Goal: Task Accomplishment & Management: Complete application form

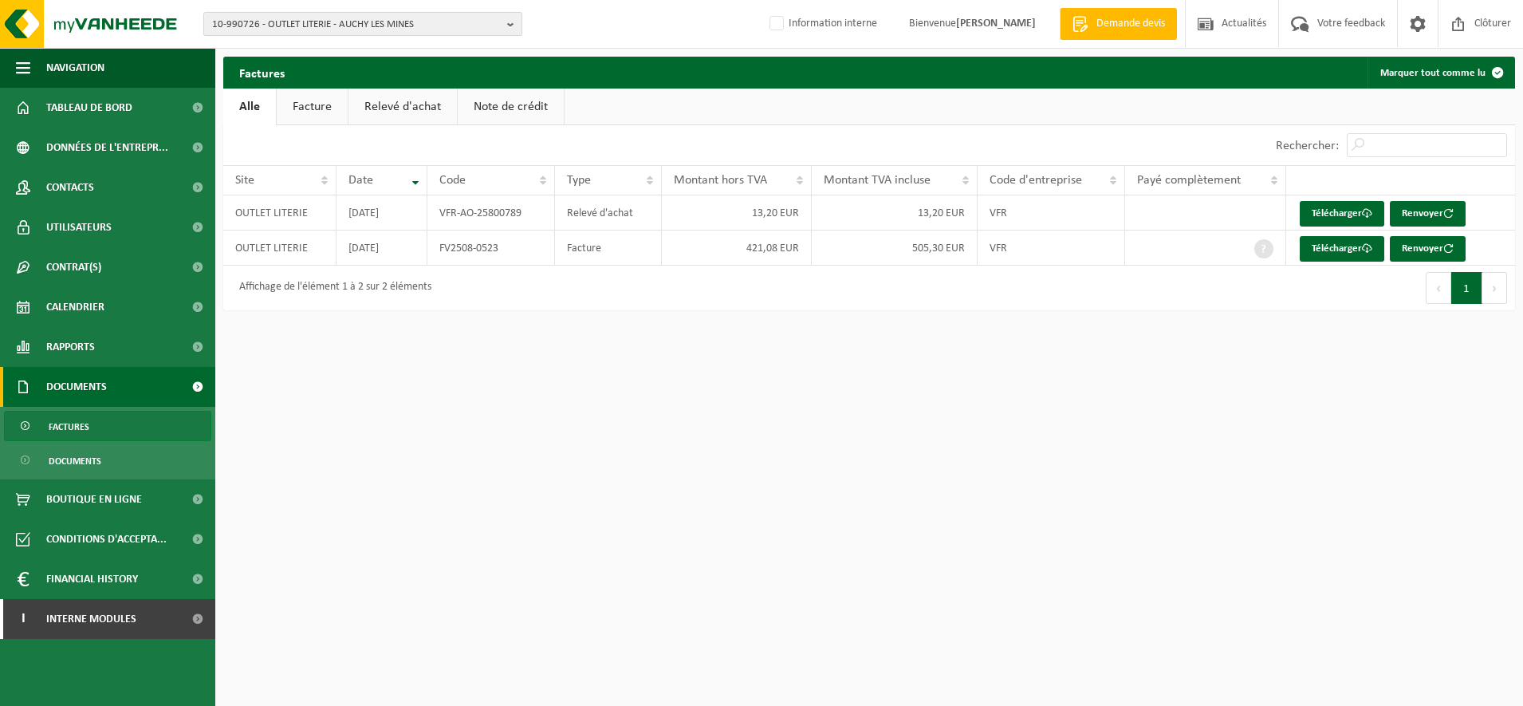
click at [272, 16] on span "10-990726 - OUTLET LITERIE - AUCHY LES MINES" at bounding box center [356, 25] width 289 height 24
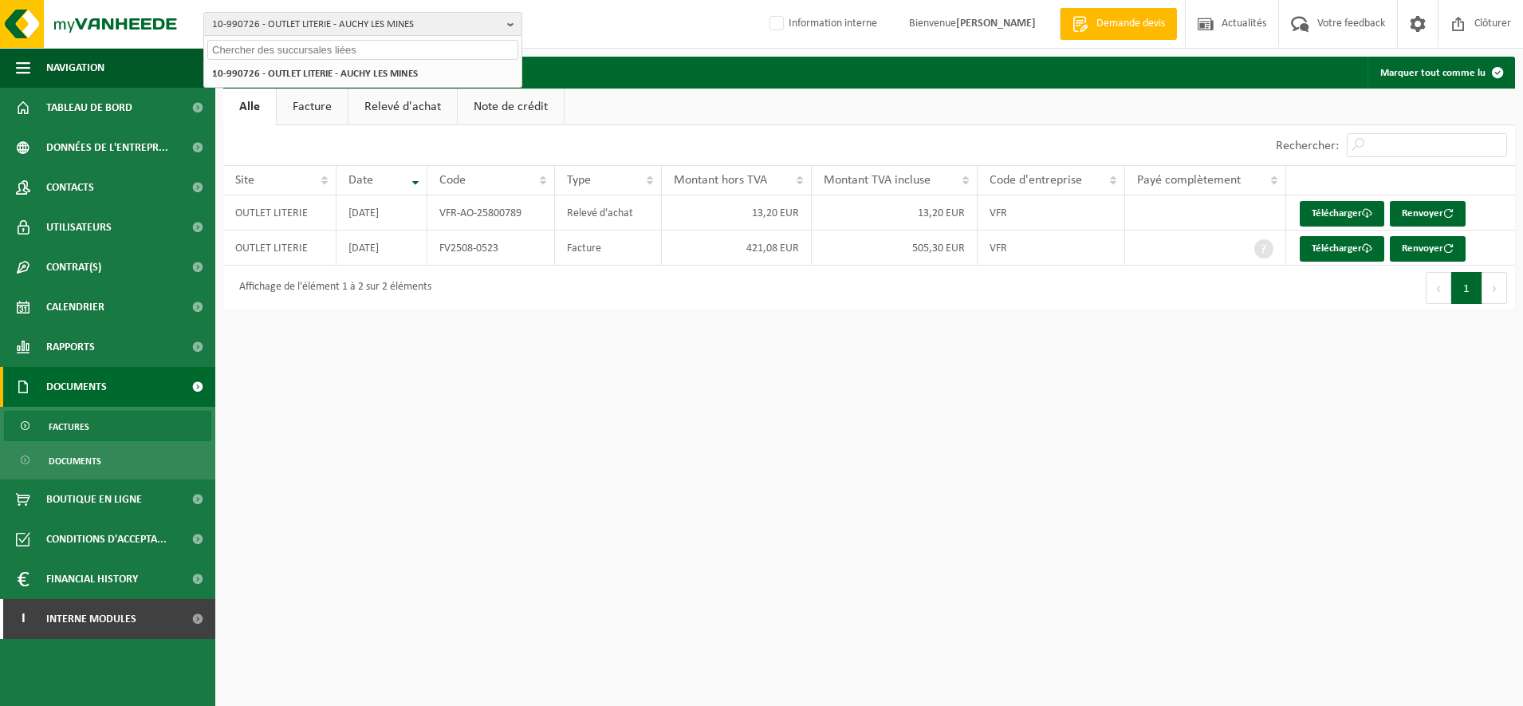
click at [249, 48] on input "text" at bounding box center [362, 50] width 311 height 20
type input "10-890929"
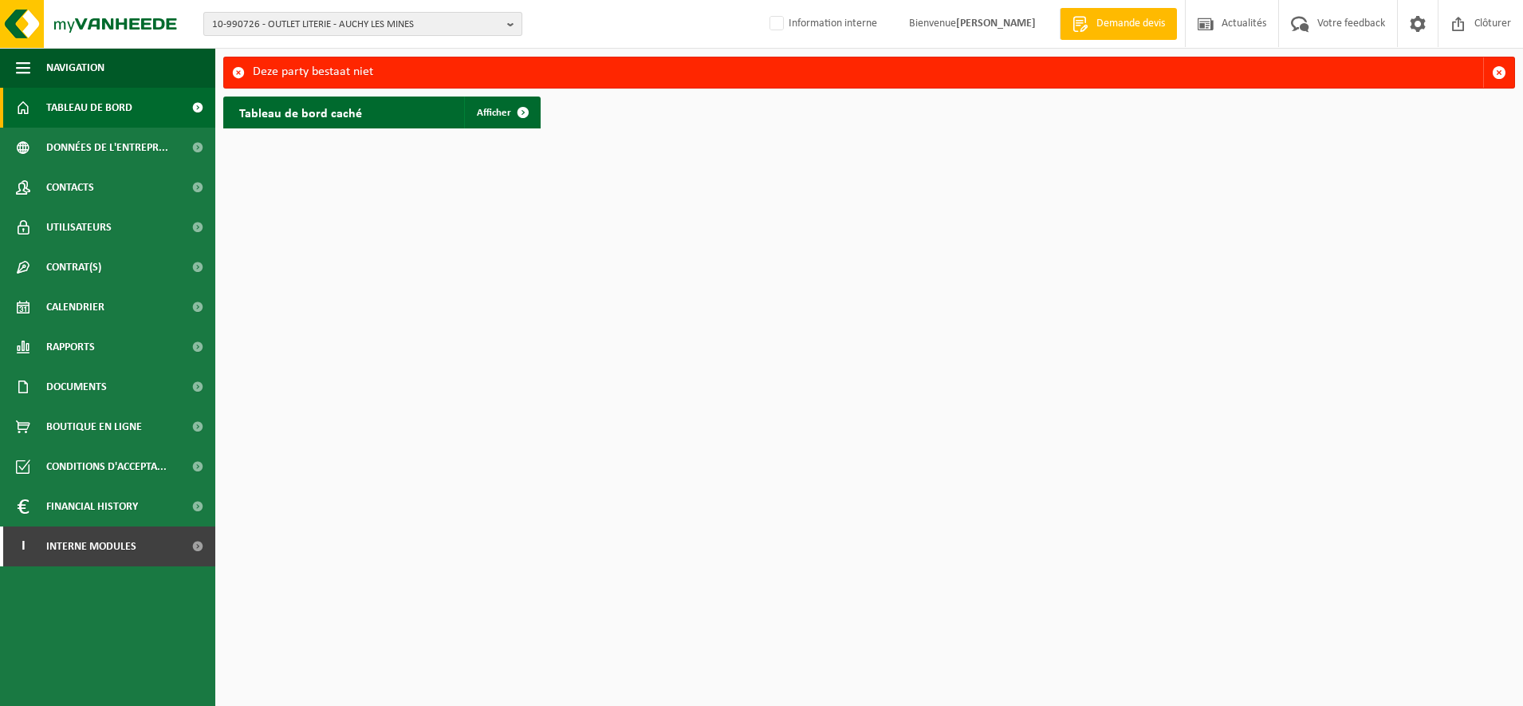
click at [251, 16] on span "10-990726 - OUTLET LITERIE - AUCHY LES MINES" at bounding box center [356, 25] width 289 height 24
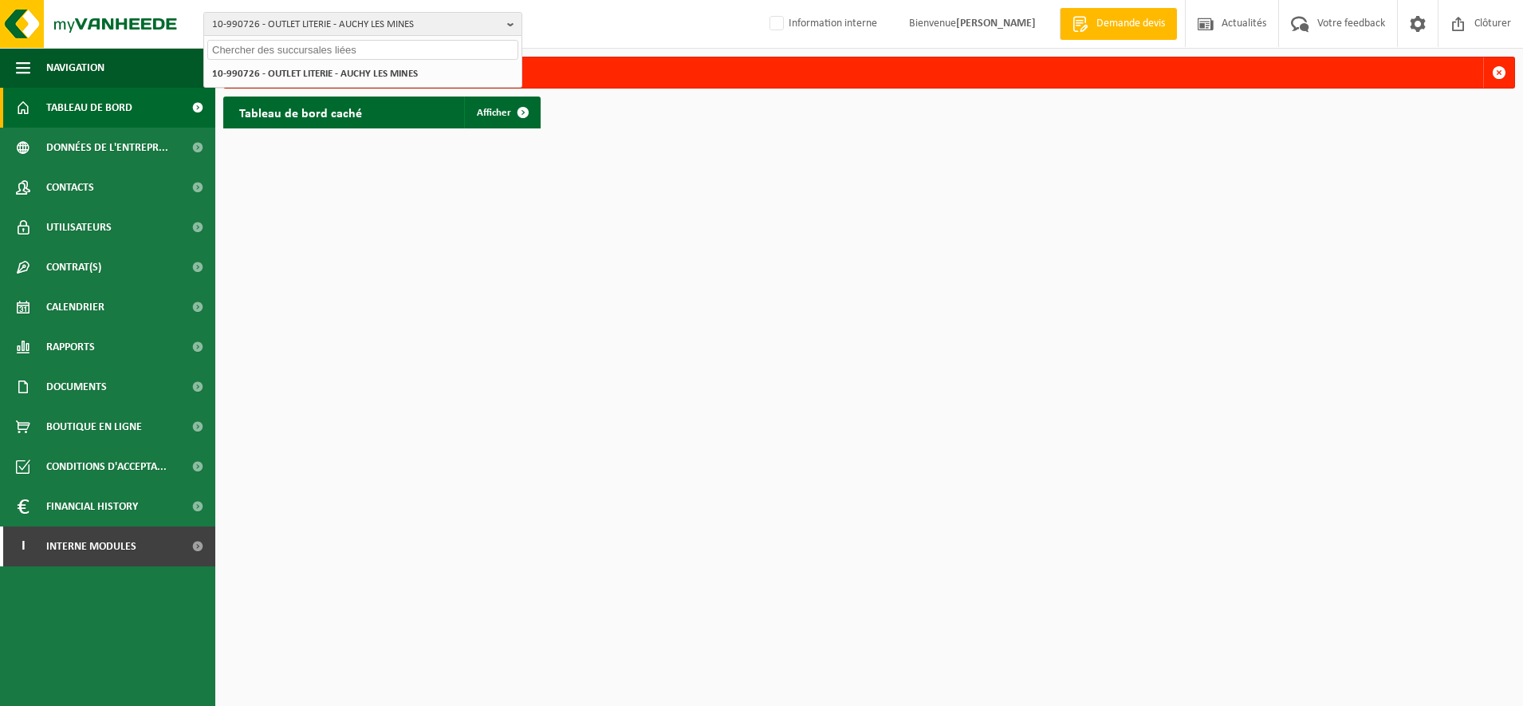
click at [248, 48] on input "text" at bounding box center [362, 50] width 311 height 20
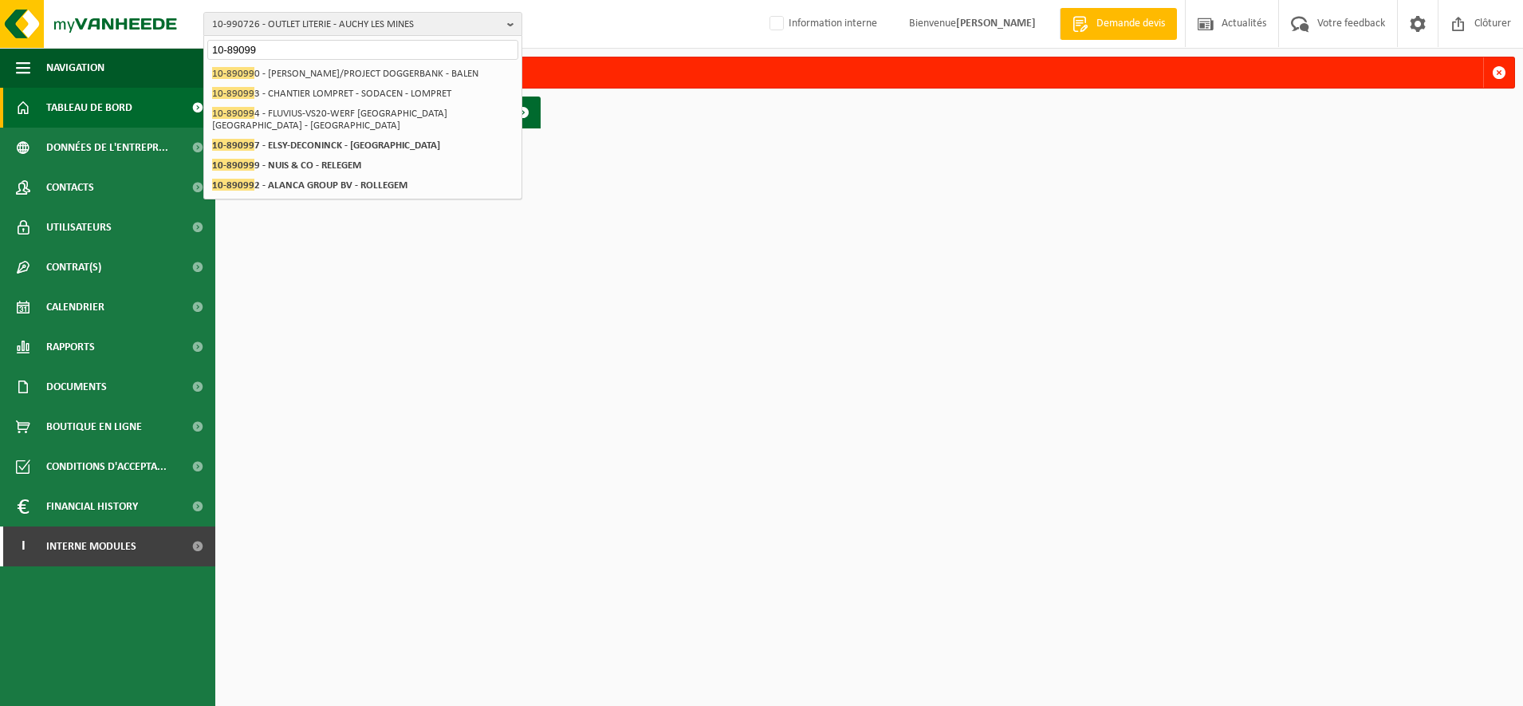
click at [300, 50] on input "10-89099" at bounding box center [362, 50] width 311 height 20
drag, startPoint x: 300, startPoint y: 50, endPoint x: 50, endPoint y: 30, distance: 250.5
click at [54, 30] on div "10-990726 - OUTLET LITERIE - AUCHY LES MINES 10-89099 10-990726 - OUTLET LITERI…" at bounding box center [761, 24] width 1523 height 49
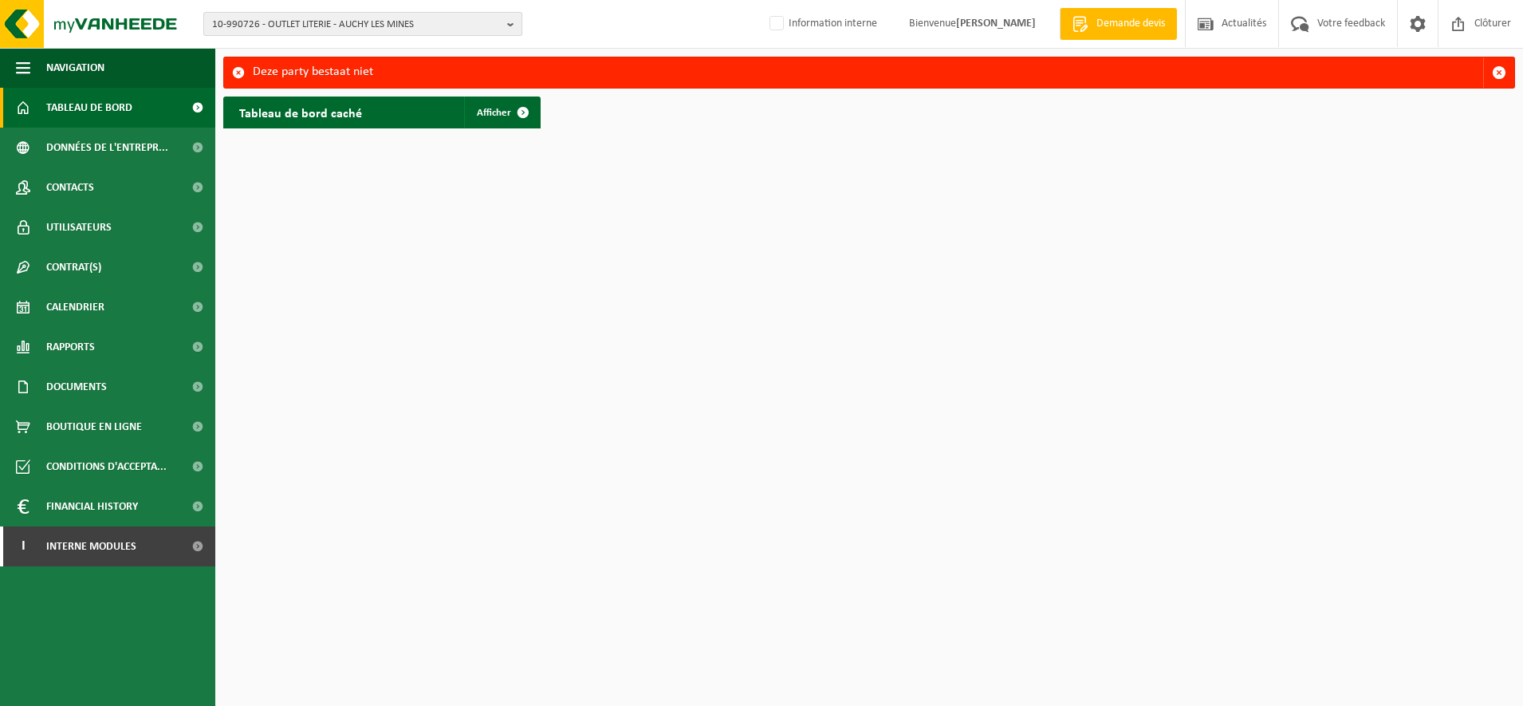
click at [332, 12] on button "10-990726 - OUTLET LITERIE - AUCHY LES MINES" at bounding box center [362, 24] width 319 height 24
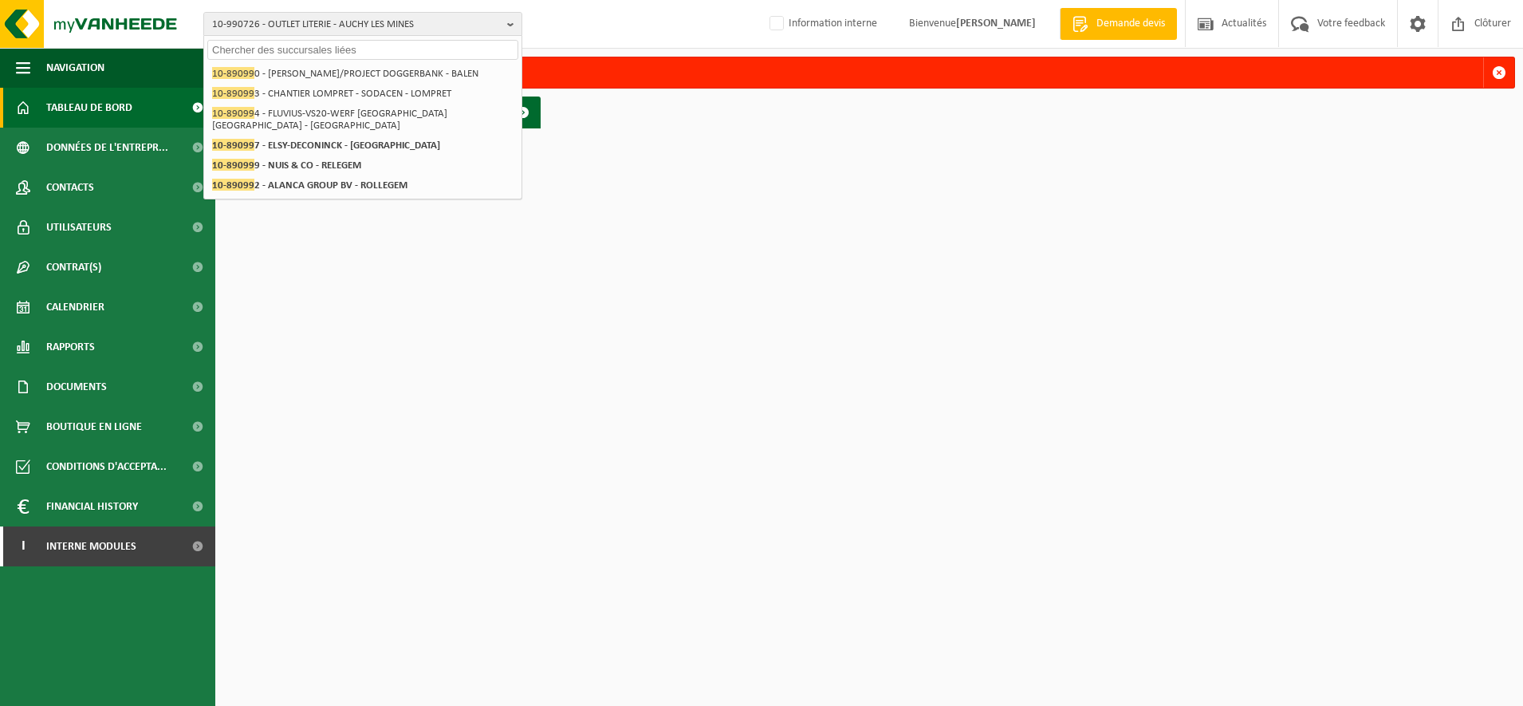
click at [320, 50] on input "text" at bounding box center [362, 50] width 311 height 20
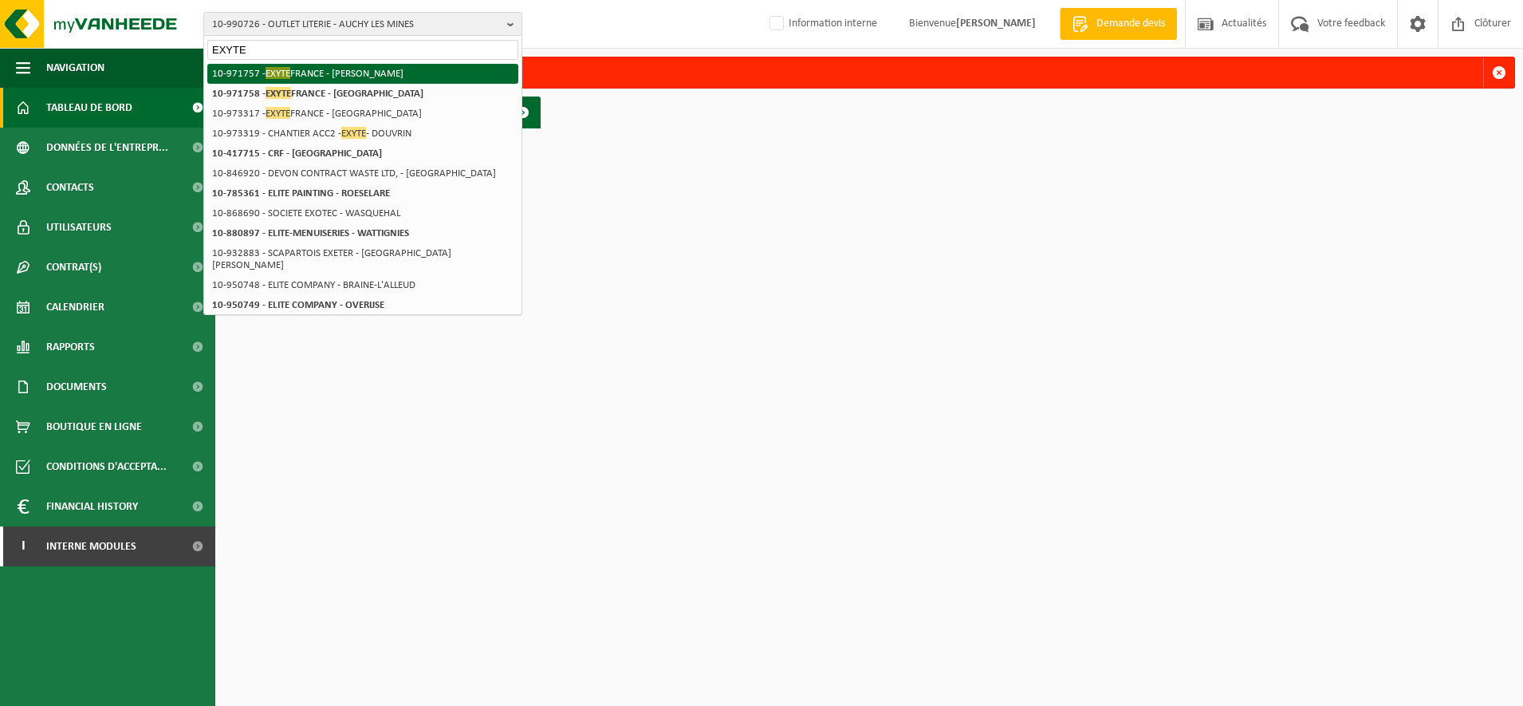
type input "EXYTE"
click at [314, 74] on li "10-971757 - EXYTE FRANCE - BILLY BERCLAU" at bounding box center [362, 74] width 311 height 20
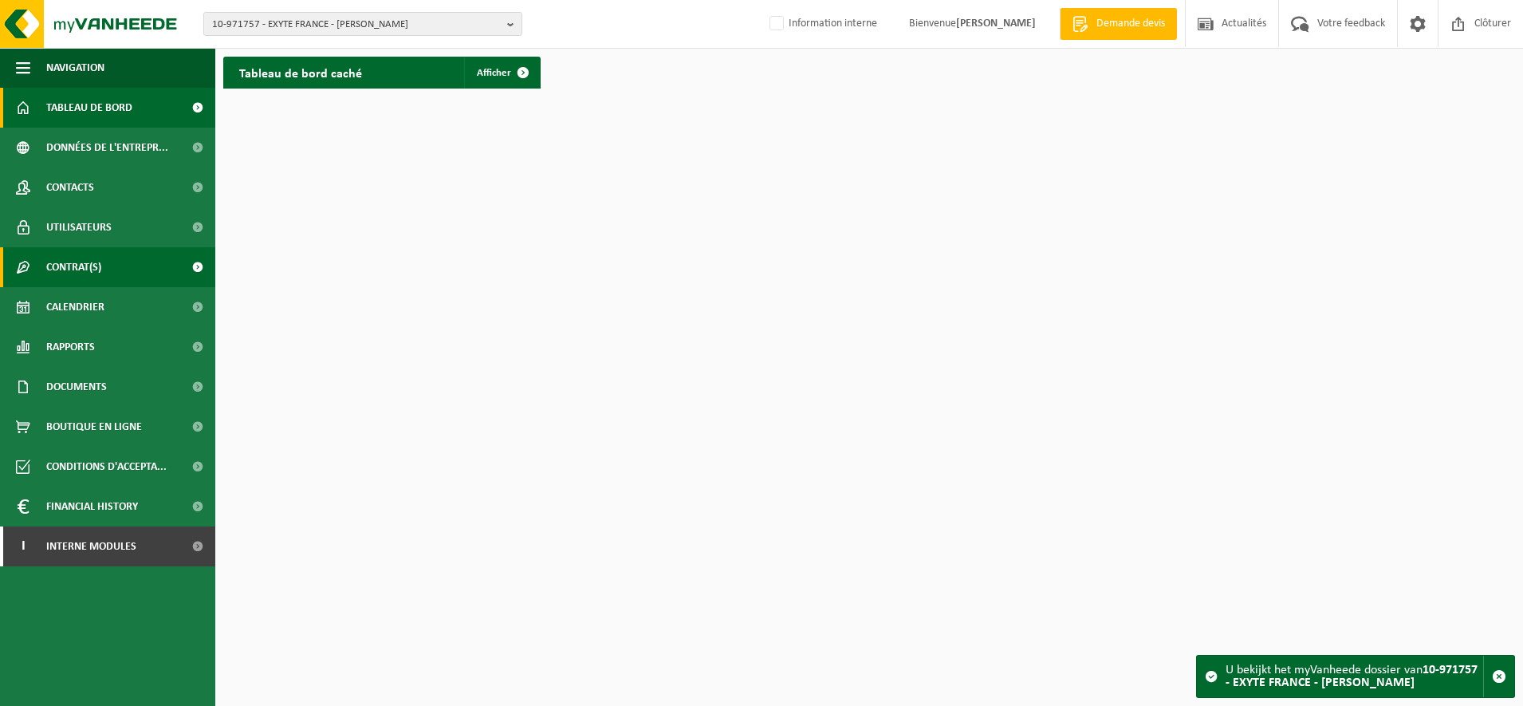
click at [68, 271] on span "Contrat(s)" at bounding box center [73, 267] width 55 height 40
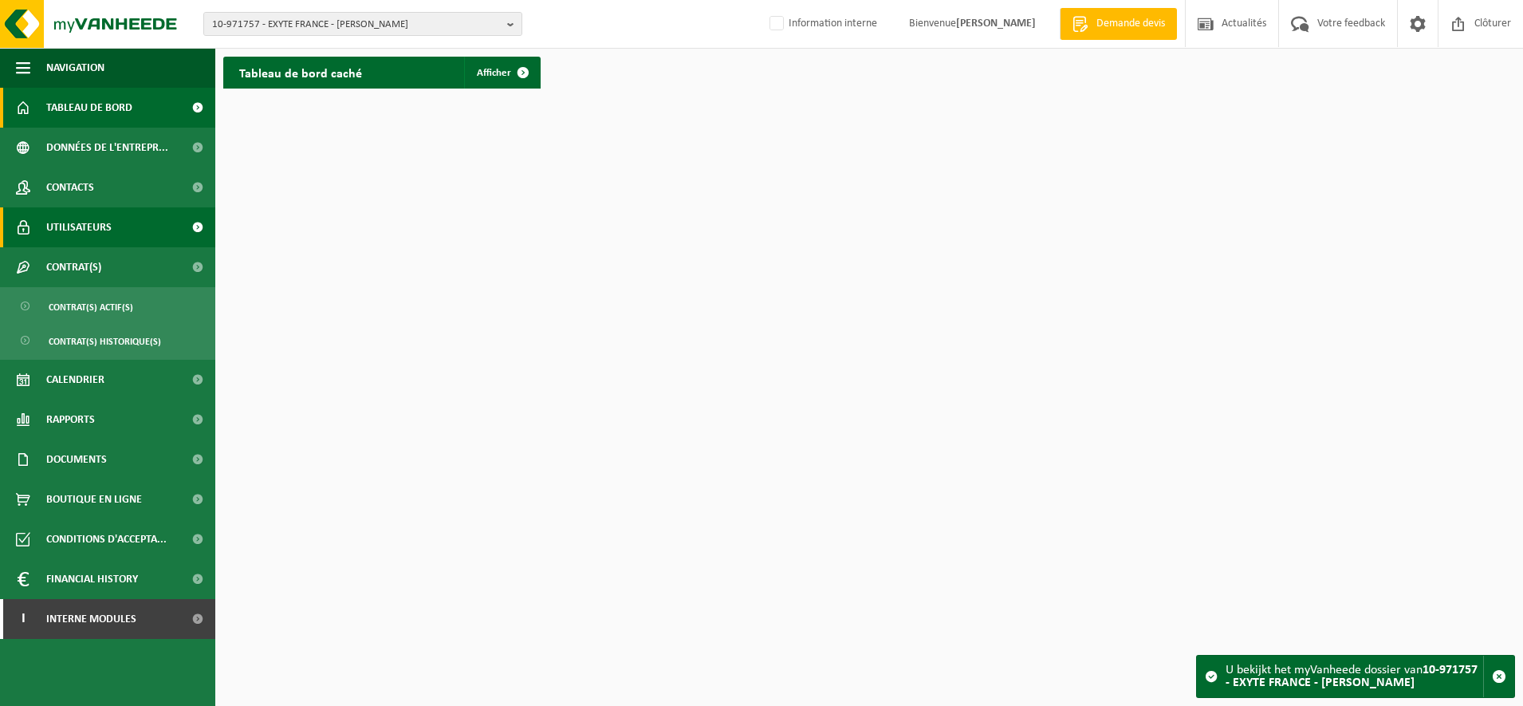
click at [69, 238] on span "Utilisateurs" at bounding box center [78, 227] width 65 height 40
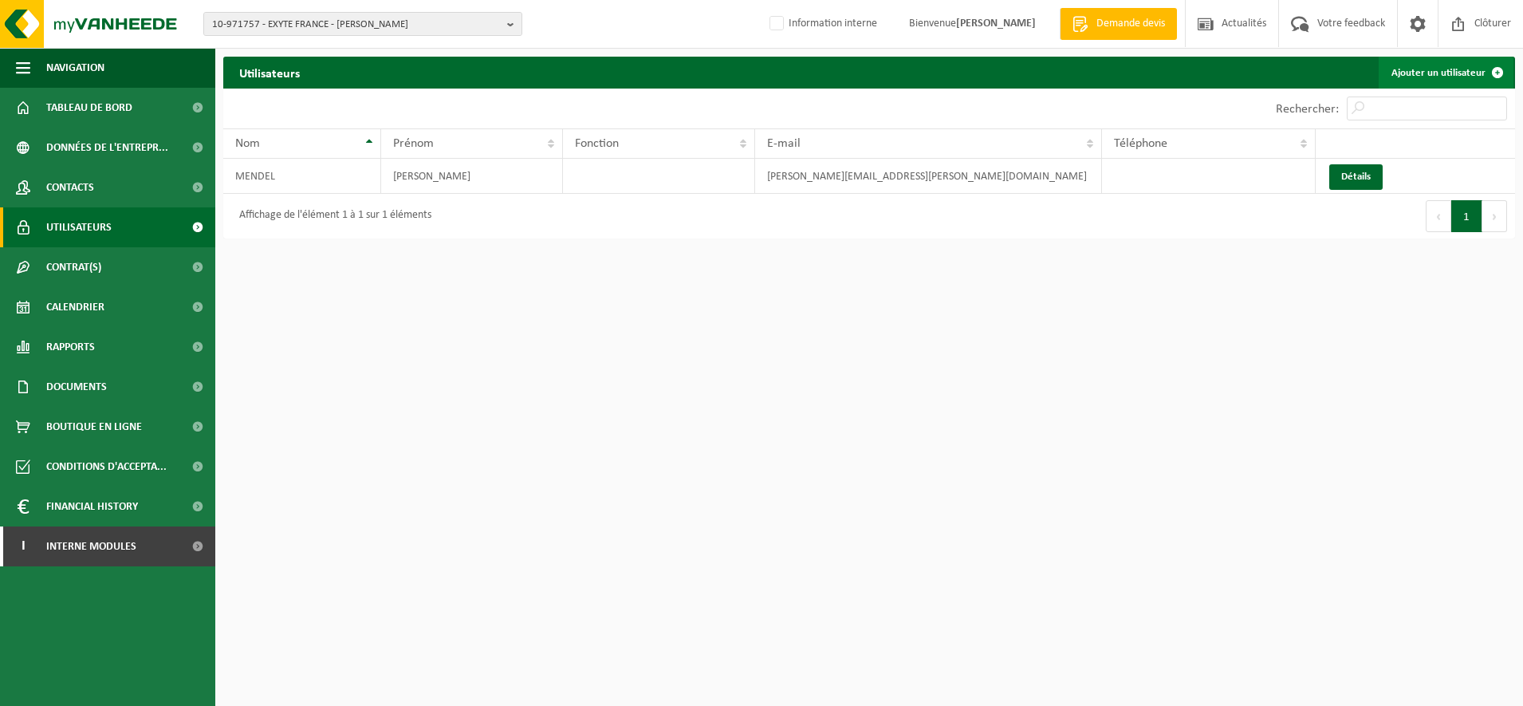
click at [1443, 72] on link "Ajouter un utilisateur" at bounding box center [1446, 73] width 135 height 32
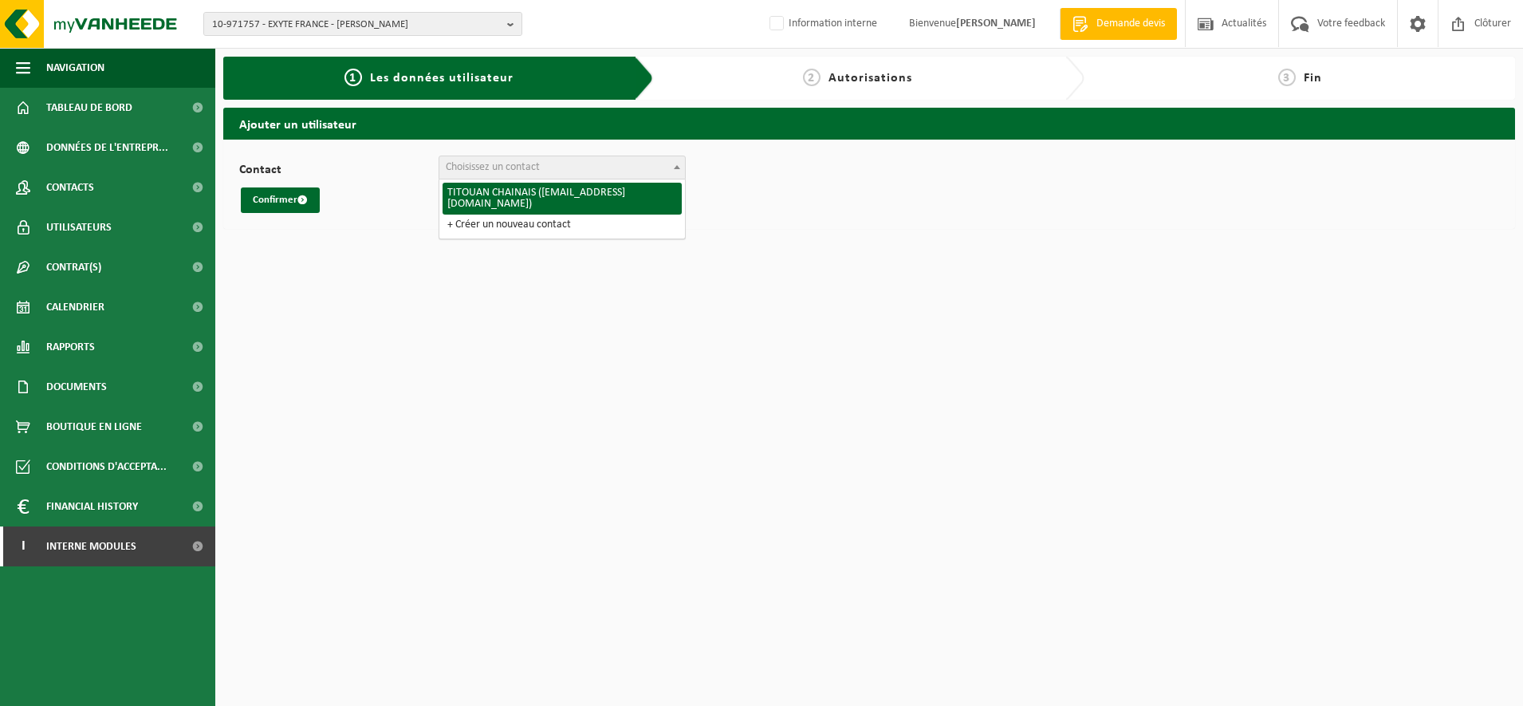
click at [680, 170] on span at bounding box center [677, 166] width 16 height 21
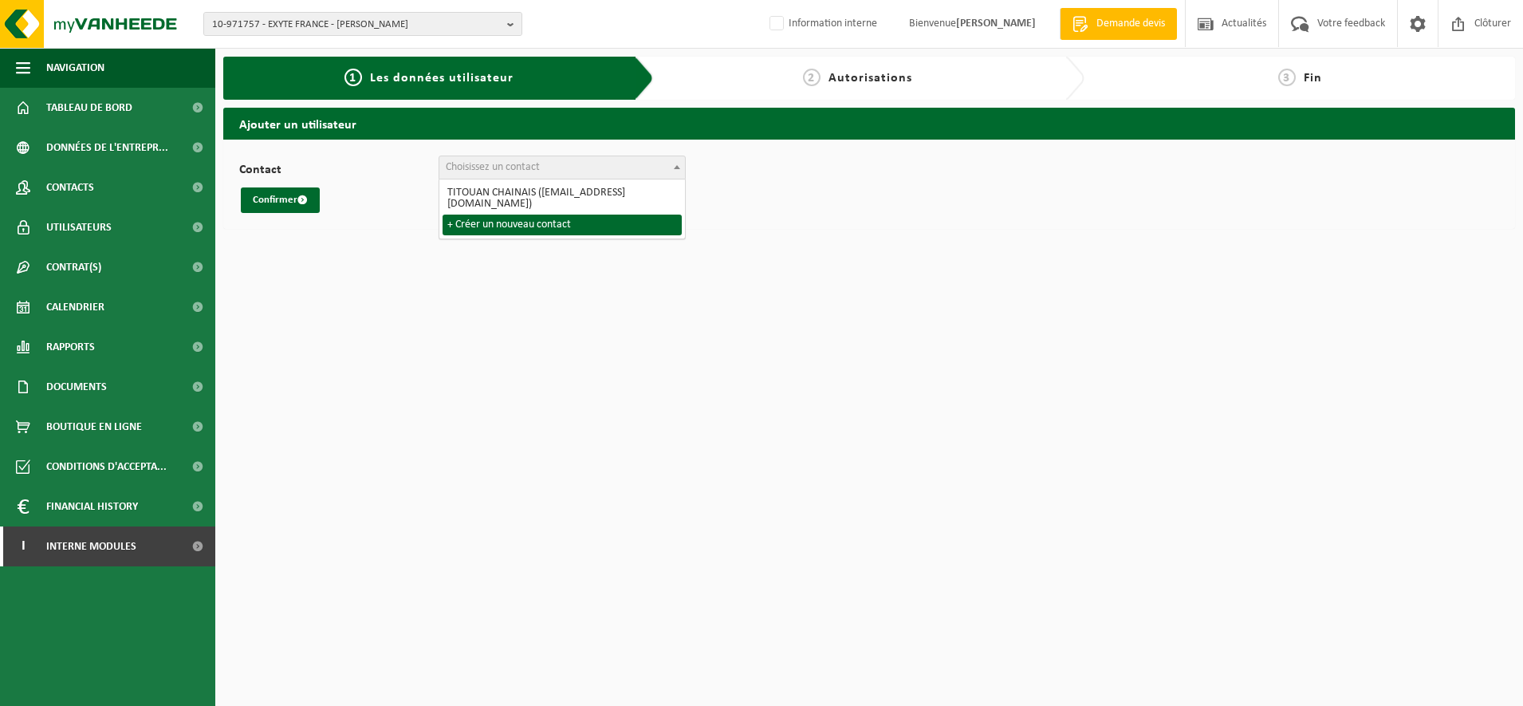
select select "0"
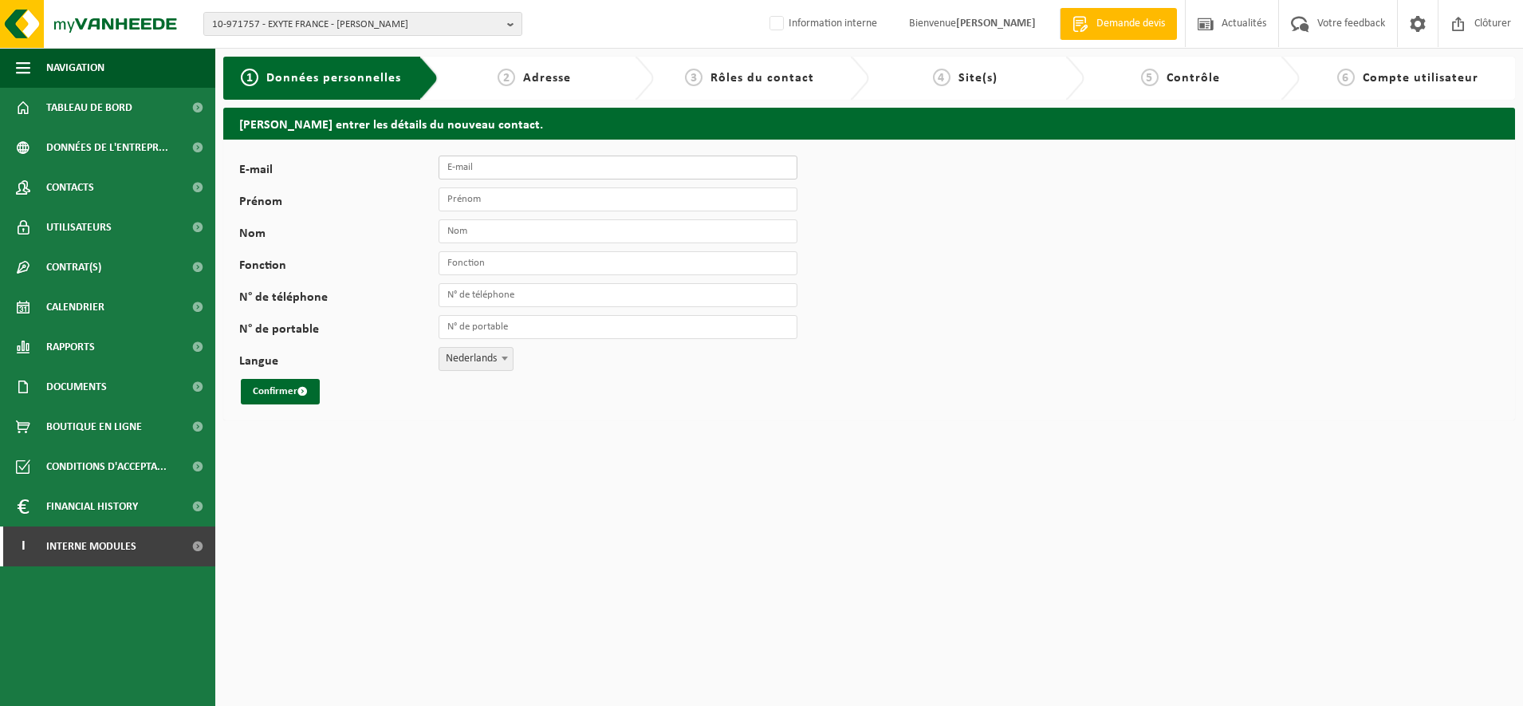
click at [495, 169] on input "E-mail" at bounding box center [618, 168] width 359 height 24
type input "[PERSON_NAME][EMAIL_ADDRESS][DOMAIN_NAME]"
type input "MARION"
type input "HERLEZ"
click at [478, 262] on input "QSE" at bounding box center [618, 263] width 359 height 24
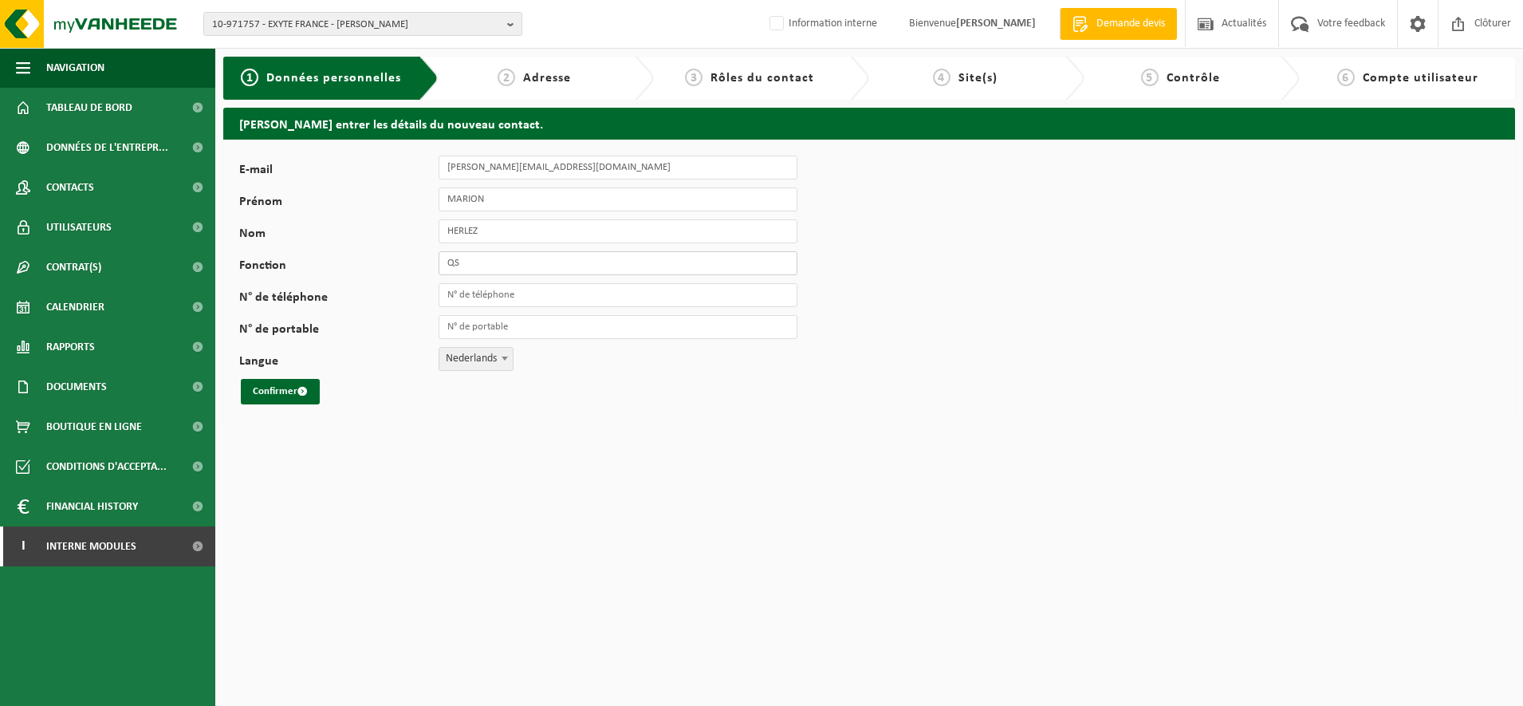
type input "Q"
type input "HSE"
type input "0"
type input "[PHONE_NUMBER]"
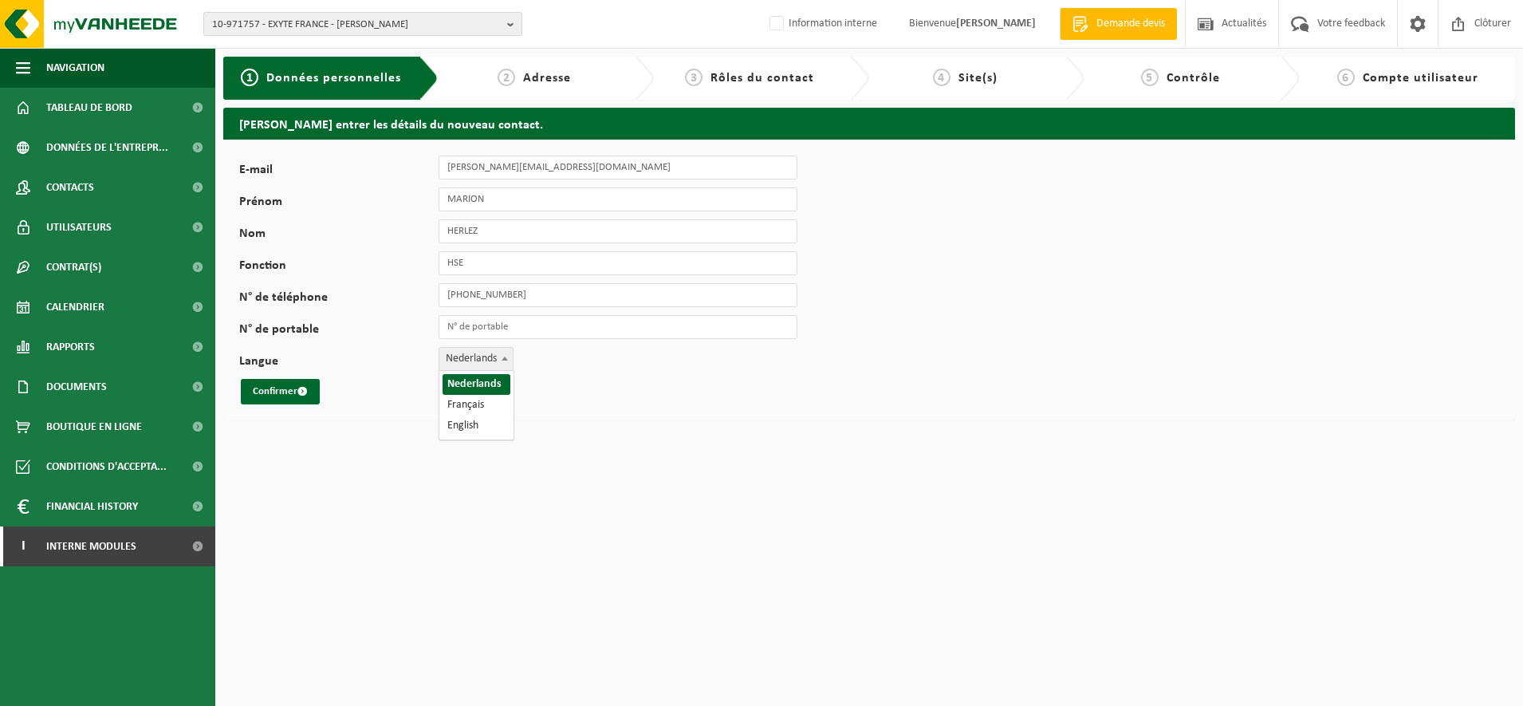
click at [494, 356] on span "Nederlands" at bounding box center [475, 359] width 73 height 22
click at [541, 301] on input "[PHONE_NUMBER]" at bounding box center [618, 295] width 359 height 24
drag, startPoint x: 531, startPoint y: 298, endPoint x: 377, endPoint y: 285, distance: 154.5
click at [377, 285] on div "N° de téléphone +33 6 61 38 11 80" at bounding box center [526, 295] width 574 height 24
click at [467, 317] on input "N° de portable" at bounding box center [618, 327] width 359 height 24
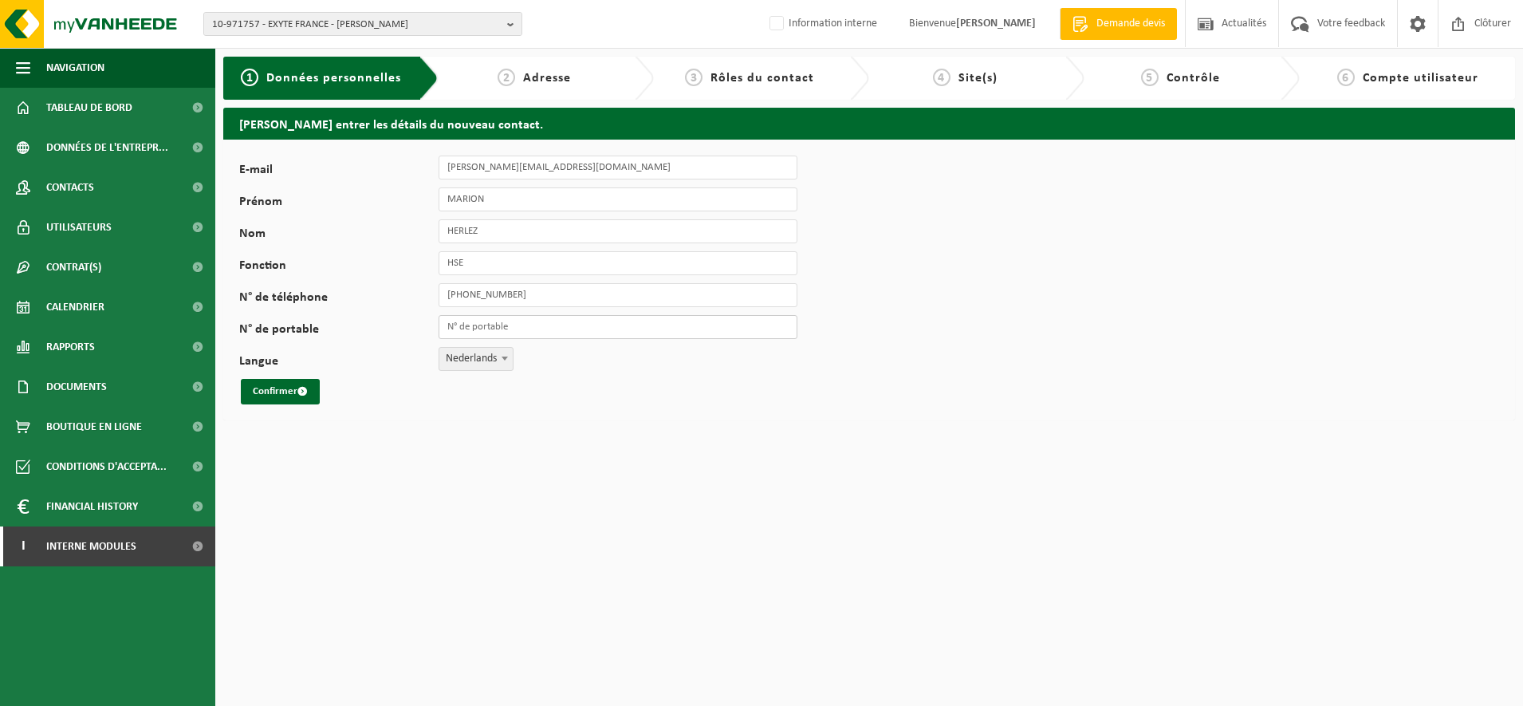
paste input "[PHONE_NUMBER]"
type input "[PHONE_NUMBER]"
drag, startPoint x: 526, startPoint y: 294, endPoint x: 345, endPoint y: 294, distance: 181.8
click at [345, 294] on div "N° de téléphone +33 6 61 38 11 80" at bounding box center [526, 295] width 574 height 24
click at [479, 366] on span "Nederlands" at bounding box center [475, 359] width 73 height 22
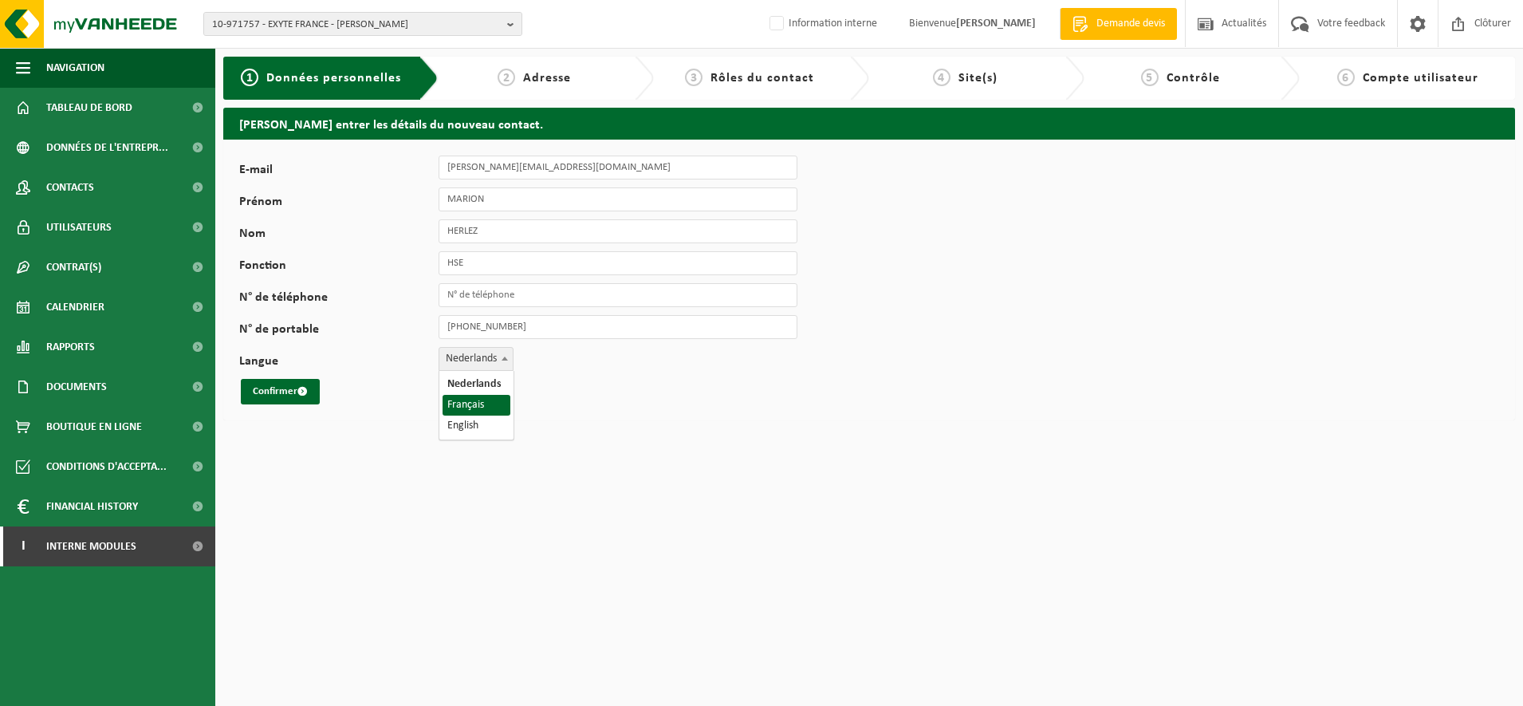
select select "1"
click at [255, 395] on button "Confirmer" at bounding box center [280, 392] width 79 height 26
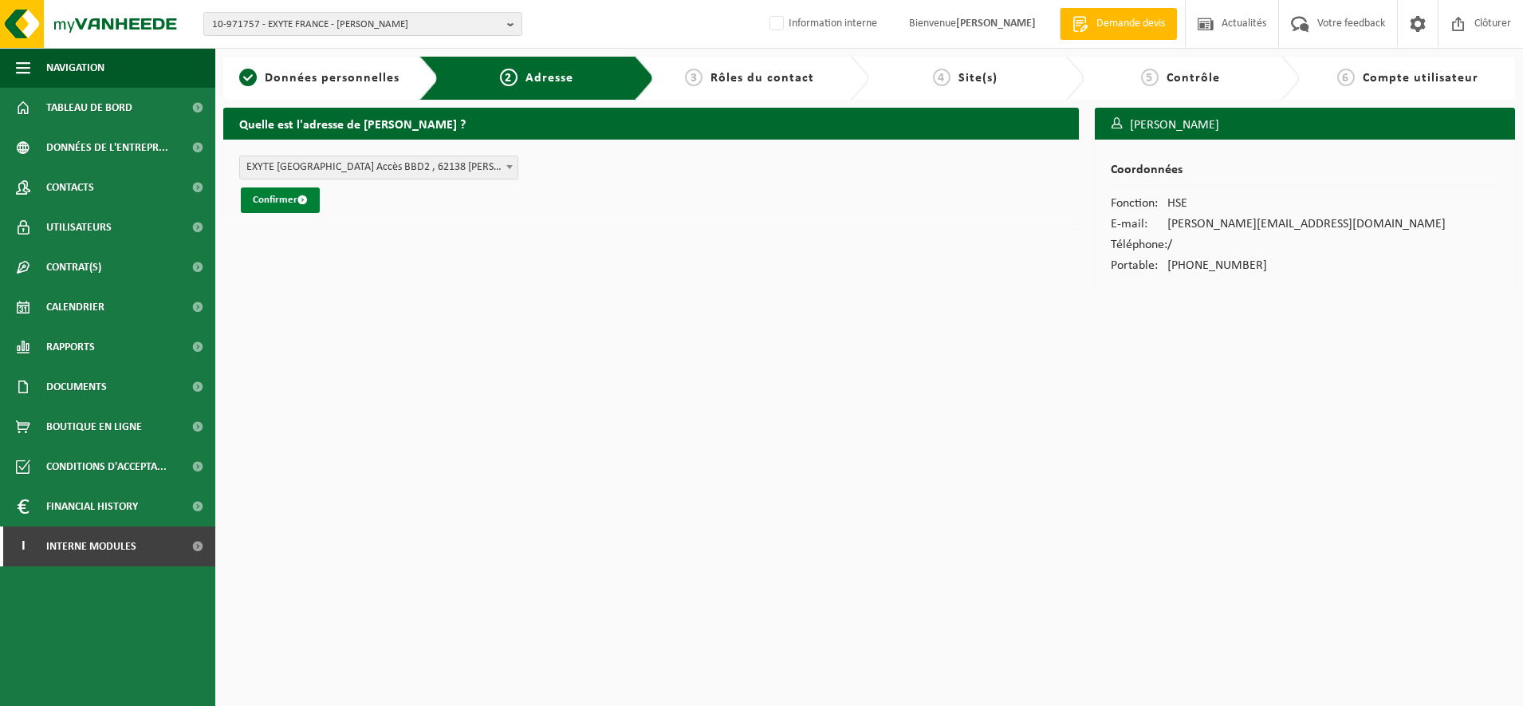
click at [289, 203] on button "Confirmer" at bounding box center [280, 200] width 79 height 26
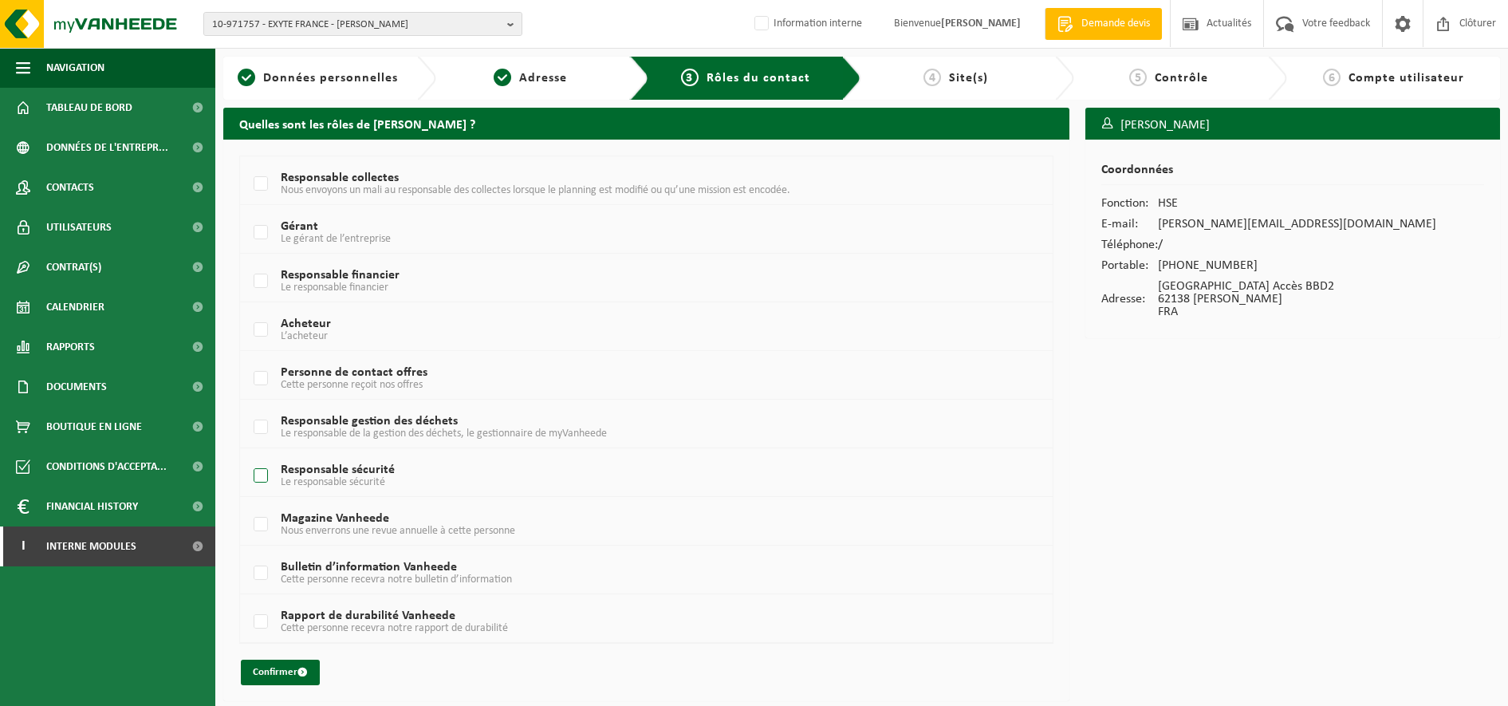
click at [262, 474] on label "Responsable sécurité Le responsable sécurité" at bounding box center [612, 476] width 724 height 24
click at [248, 456] on input "Responsable sécurité Le responsable sécurité" at bounding box center [247, 455] width 1 height 1
checkbox input "true"
click at [258, 434] on label "Responsable gestion des déchets Le responsable de la gestion des déchets, le ge…" at bounding box center [612, 427] width 724 height 24
click at [248, 408] on input "Responsable gestion des déchets Le responsable de la gestion des déchets, le ge…" at bounding box center [247, 407] width 1 height 1
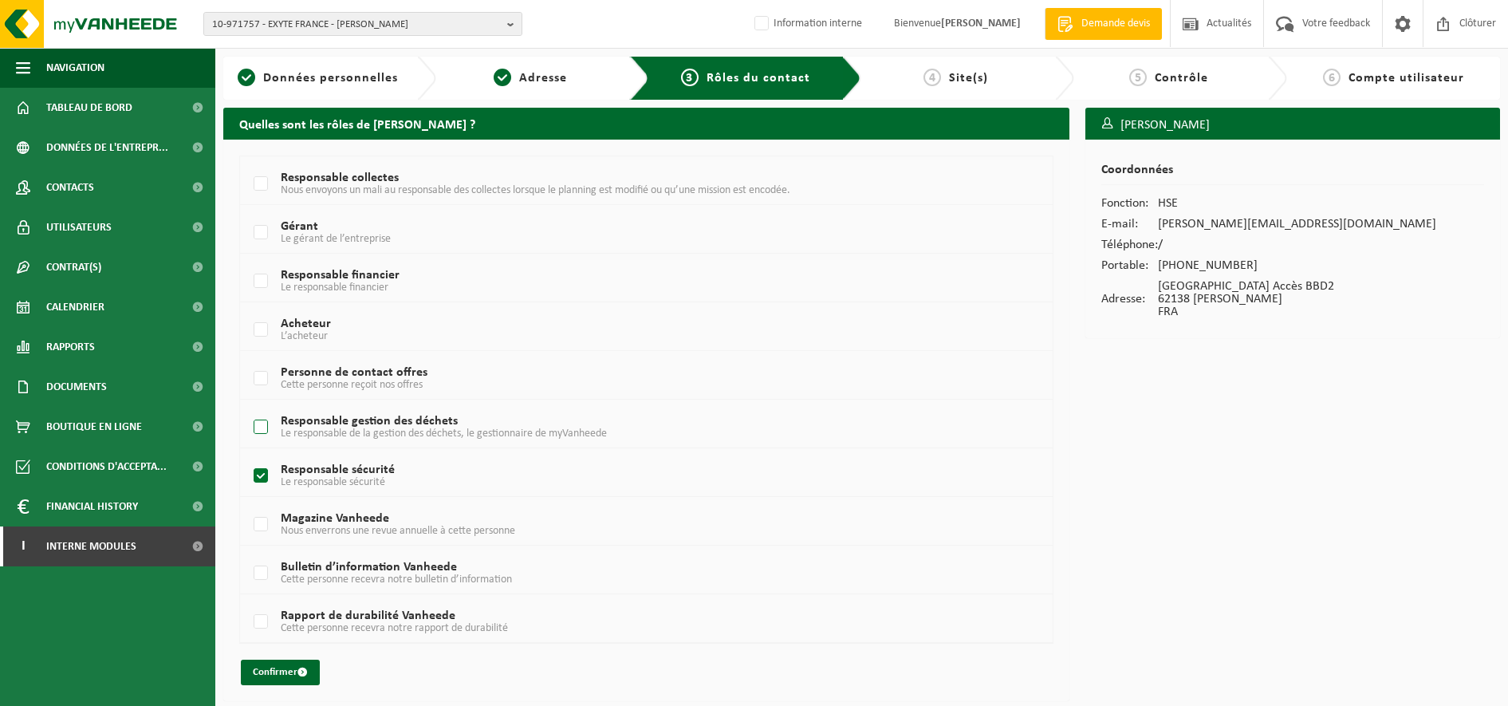
checkbox input "true"
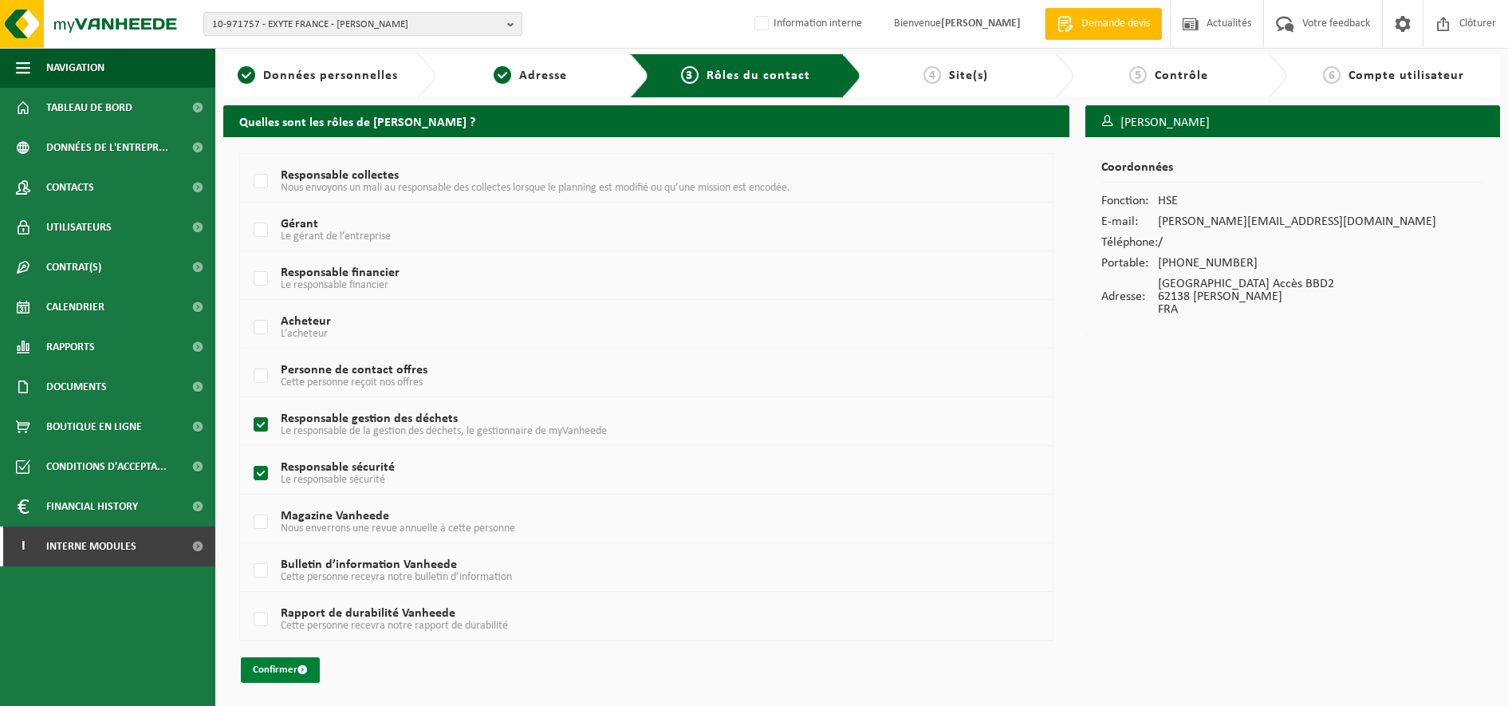
click at [281, 673] on button "Confirmer" at bounding box center [280, 670] width 79 height 26
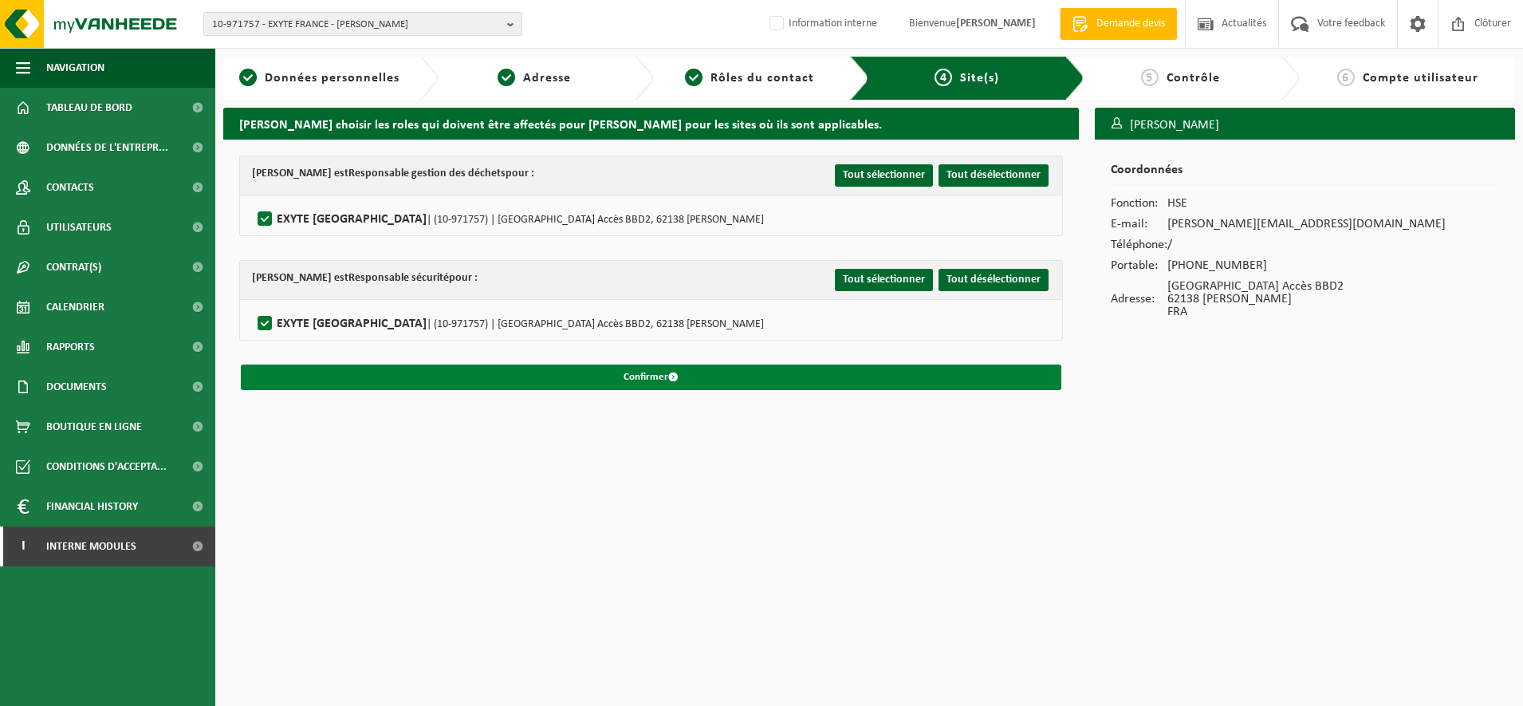
click at [577, 379] on button "Confirmer" at bounding box center [651, 377] width 821 height 26
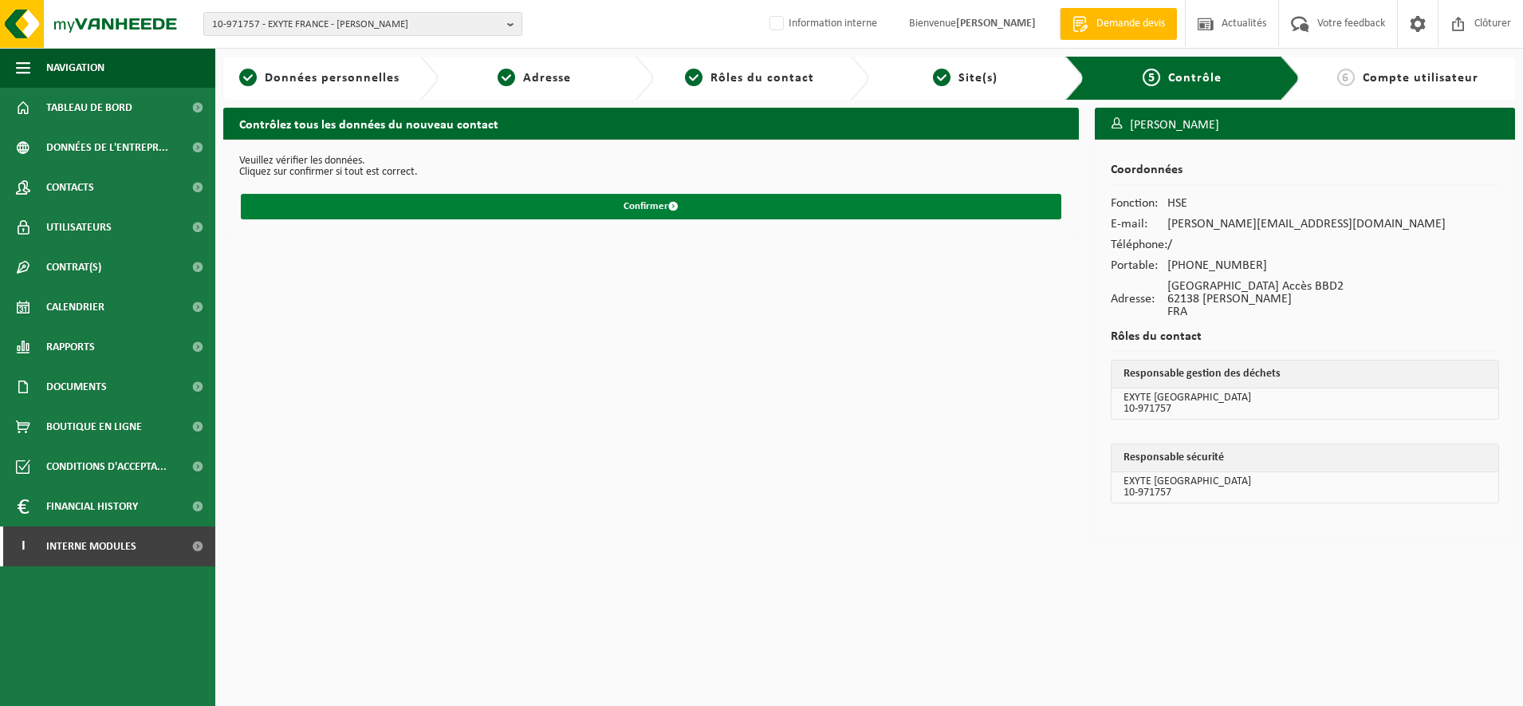
click at [529, 211] on button "Confirmer" at bounding box center [651, 207] width 821 height 26
